Goal: Use online tool/utility: Utilize a website feature to perform a specific function

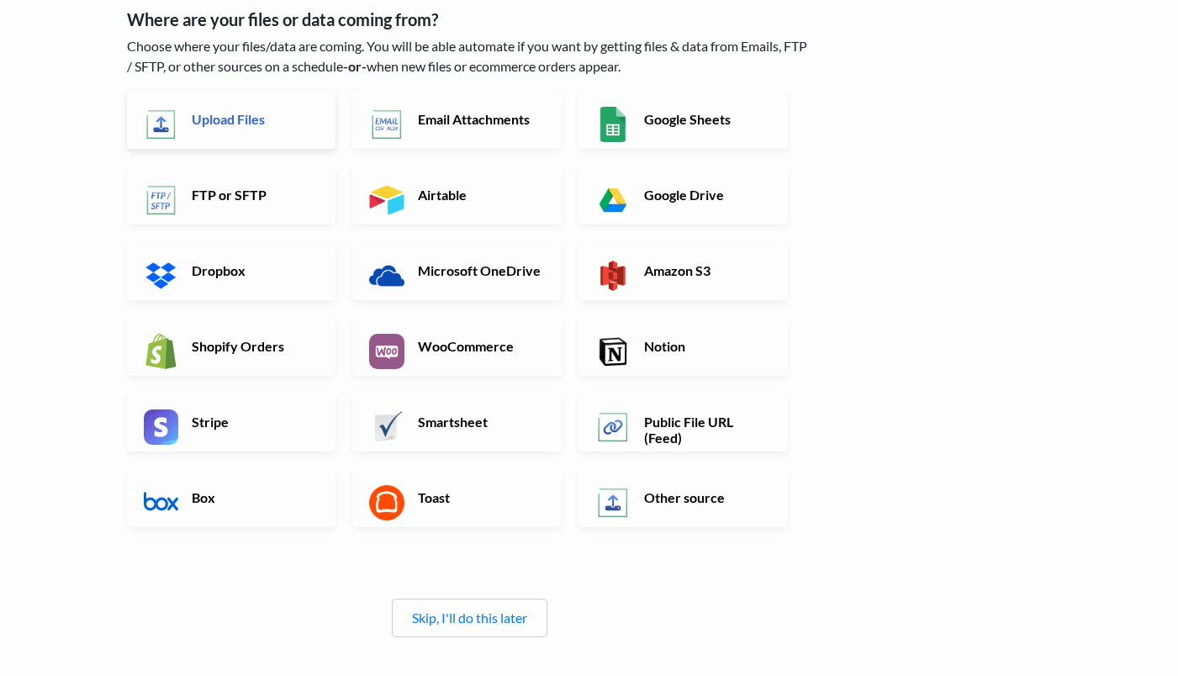
scroll to position [124, 0]
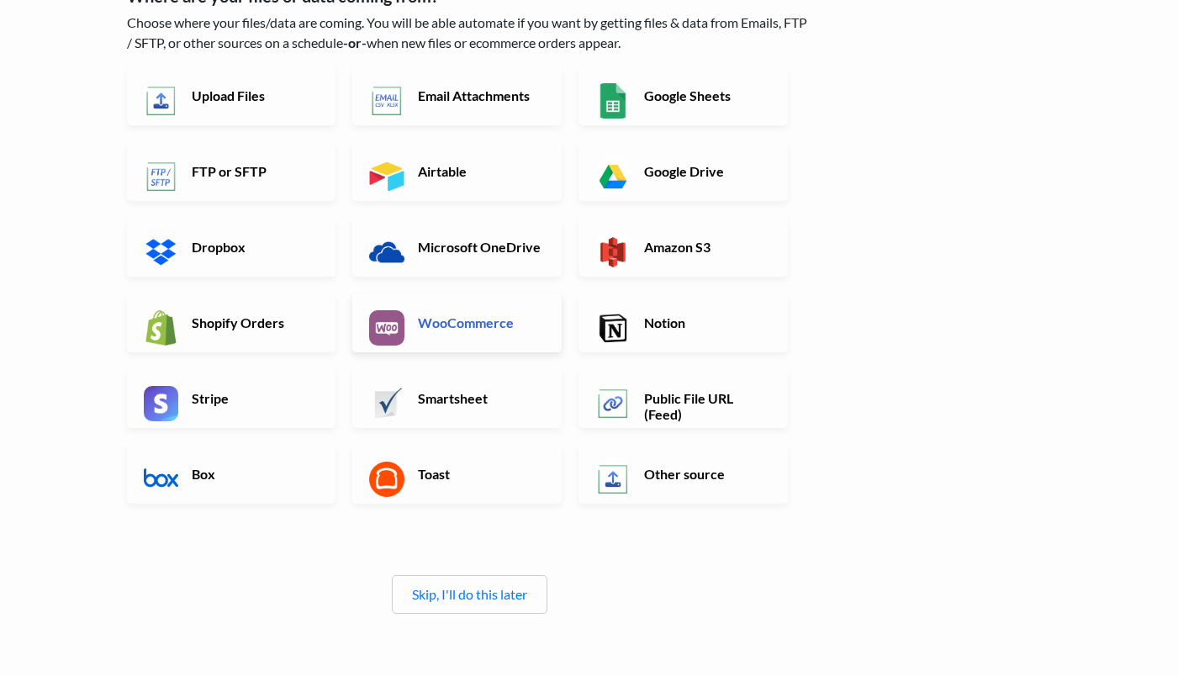
click at [443, 333] on link "WooCommerce" at bounding box center [456, 322] width 209 height 59
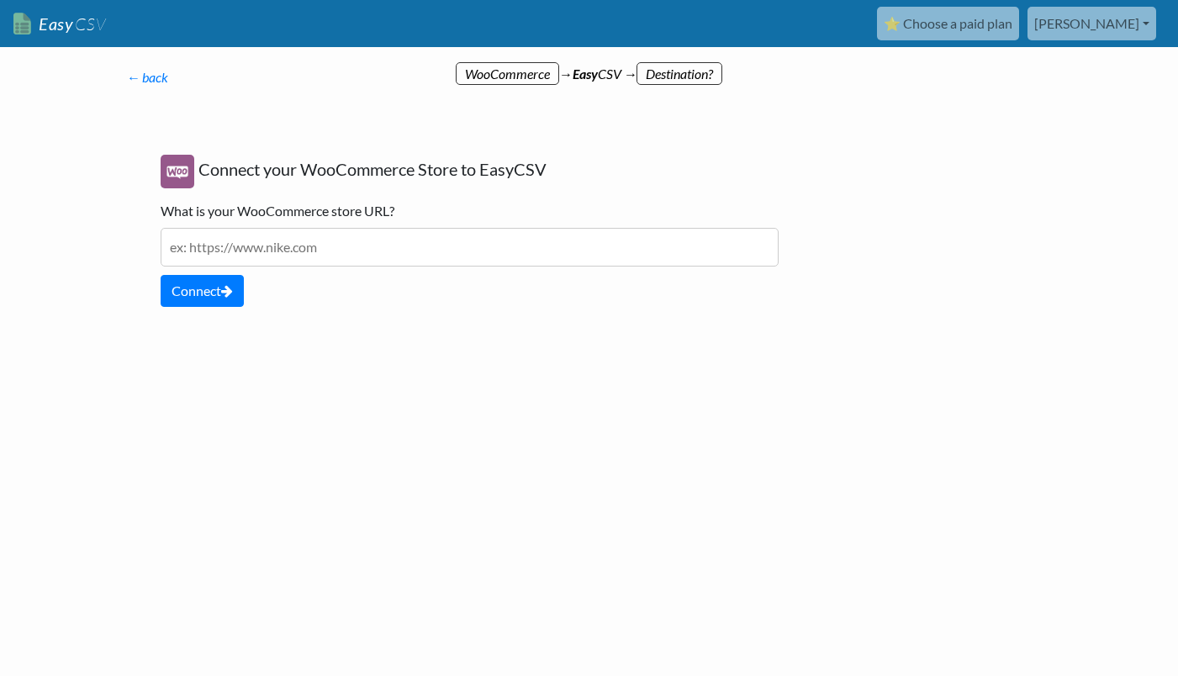
click at [294, 248] on input "text" at bounding box center [470, 247] width 618 height 39
paste input "https://food.just.store"
type input "https://food.just.store"
click at [232, 291] on icon at bounding box center [227, 290] width 12 height 13
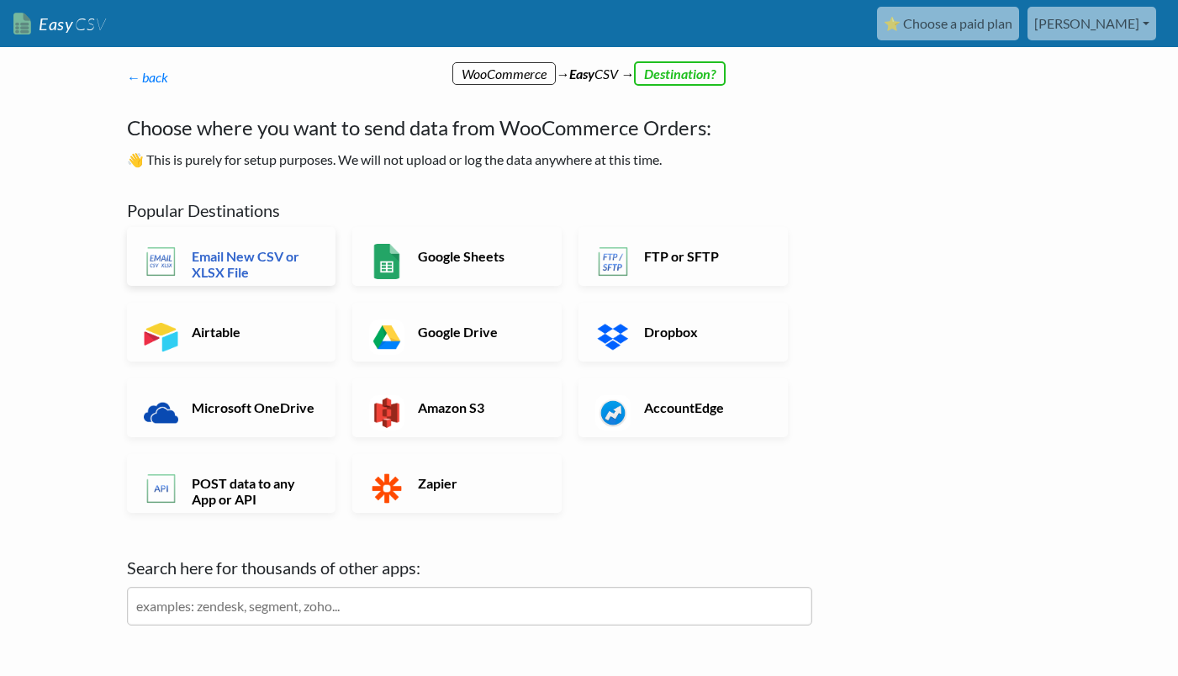
click at [250, 271] on h6 "Email New CSV or XLSX File" at bounding box center [253, 264] width 132 height 32
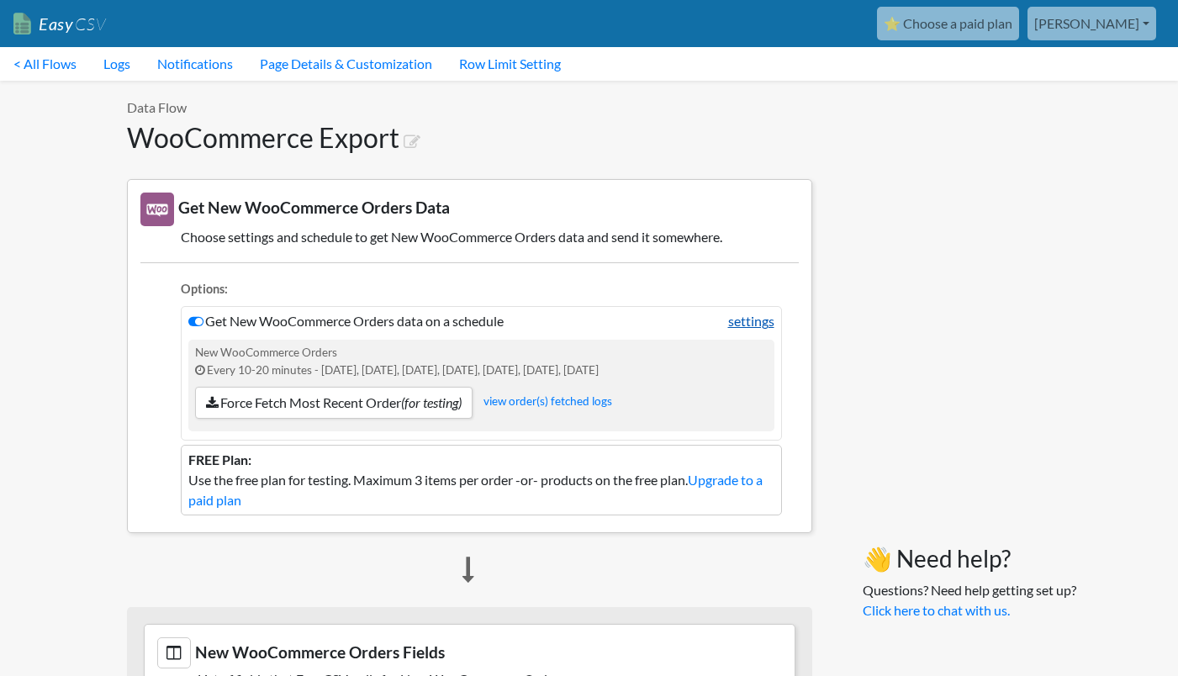
click at [758, 319] on link "settings" at bounding box center [751, 321] width 46 height 20
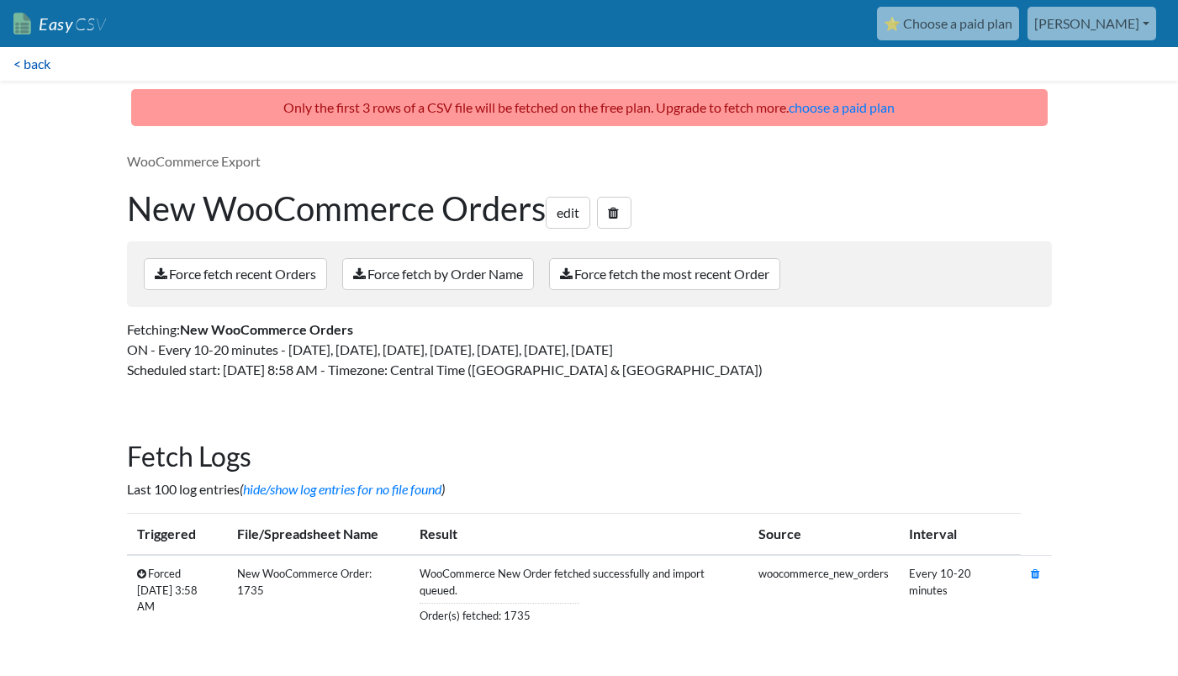
click at [41, 66] on link "< back" at bounding box center [32, 64] width 64 height 34
